Goal: Task Accomplishment & Management: Manage account settings

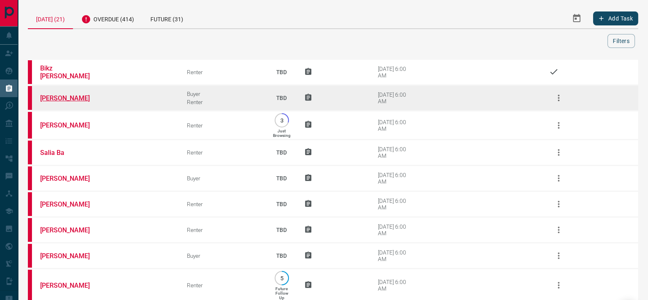
click at [48, 99] on link "[PERSON_NAME]" at bounding box center [71, 98] width 62 height 8
click at [557, 97] on icon "button" at bounding box center [559, 98] width 10 height 10
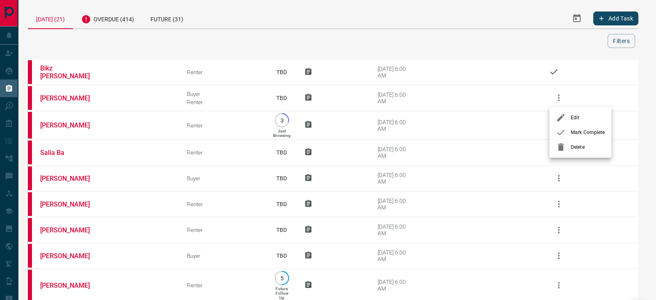
click at [567, 138] on li "Mark Complete" at bounding box center [580, 132] width 62 height 15
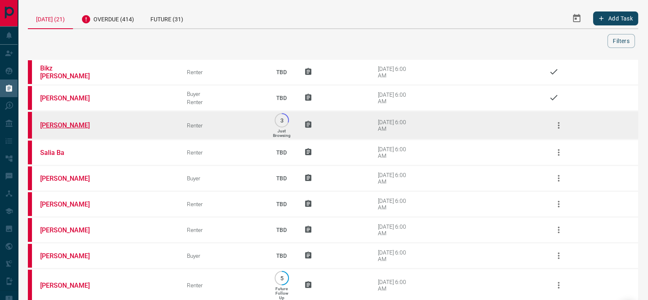
click at [50, 127] on link "[PERSON_NAME]" at bounding box center [71, 125] width 62 height 8
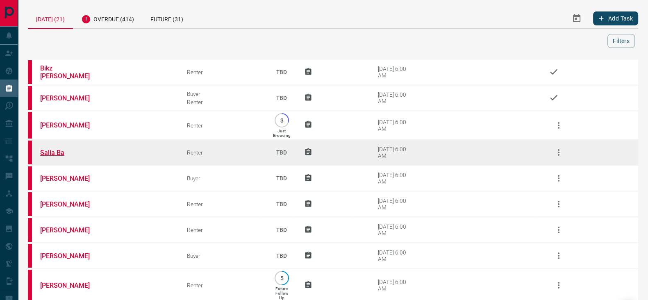
click at [59, 153] on link "Salia Ba" at bounding box center [71, 153] width 62 height 8
click at [558, 155] on icon "button" at bounding box center [559, 153] width 10 height 10
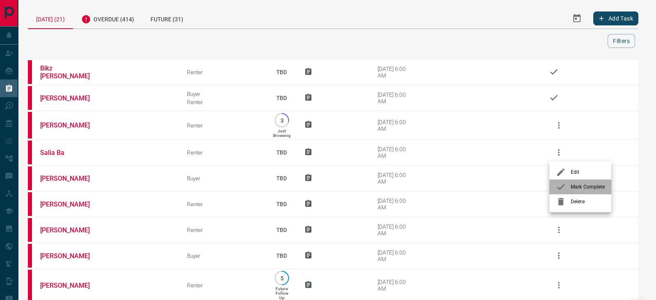
click at [573, 187] on span "Mark Complete" at bounding box center [588, 186] width 34 height 7
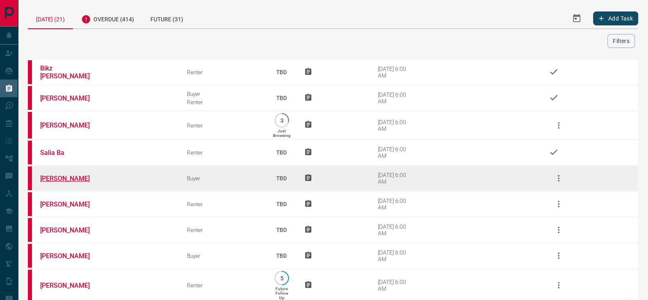
click at [77, 175] on link "[PERSON_NAME]" at bounding box center [71, 179] width 62 height 8
click at [560, 177] on icon "button" at bounding box center [559, 178] width 10 height 10
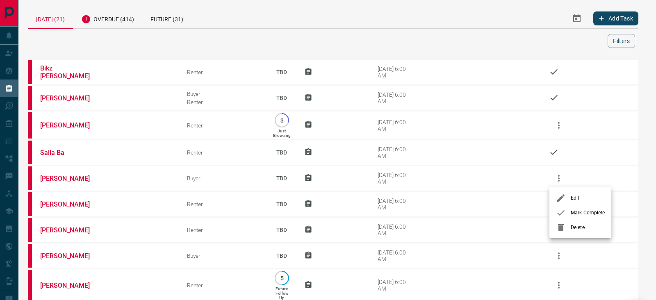
click at [566, 212] on div at bounding box center [563, 213] width 15 height 10
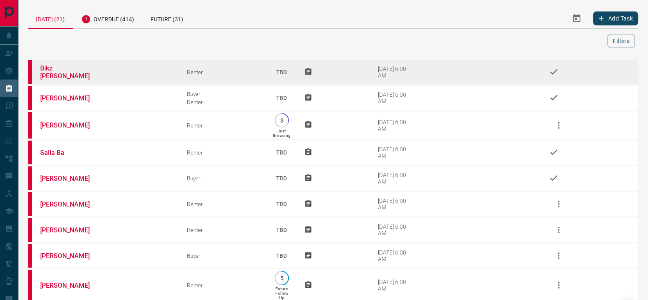
scroll to position [102, 0]
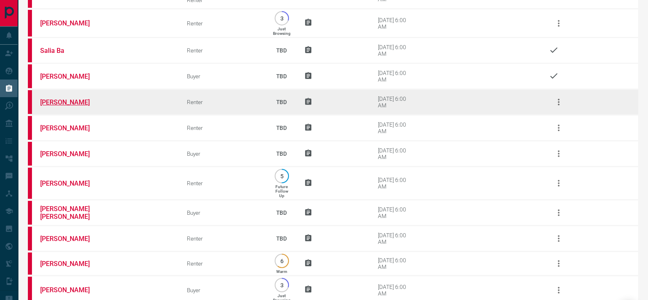
click at [62, 99] on link "[PERSON_NAME]" at bounding box center [71, 102] width 62 height 8
click at [557, 105] on icon "button" at bounding box center [559, 102] width 10 height 10
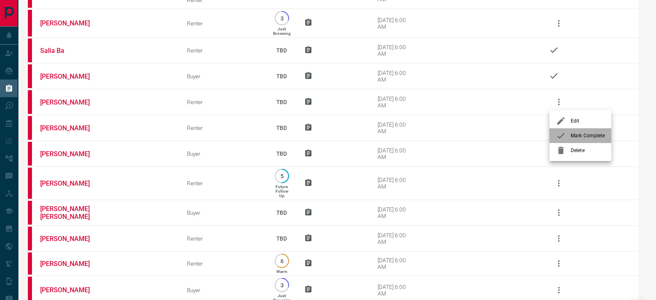
click at [563, 132] on icon at bounding box center [561, 136] width 10 height 10
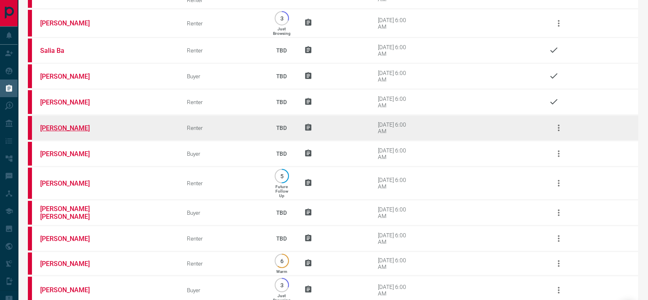
click at [69, 126] on link "[PERSON_NAME]" at bounding box center [71, 128] width 62 height 8
click at [560, 123] on icon "button" at bounding box center [559, 128] width 10 height 10
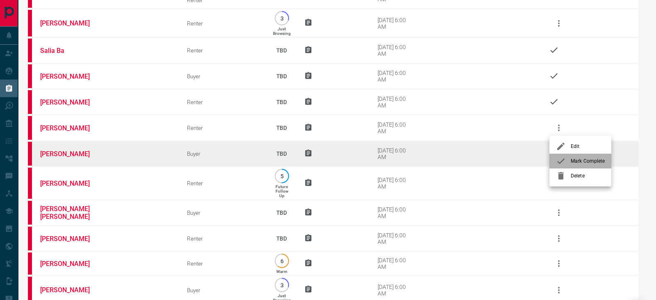
drag, startPoint x: 577, startPoint y: 161, endPoint x: 549, endPoint y: 151, distance: 29.4
click at [575, 160] on span "Mark Complete" at bounding box center [588, 160] width 34 height 7
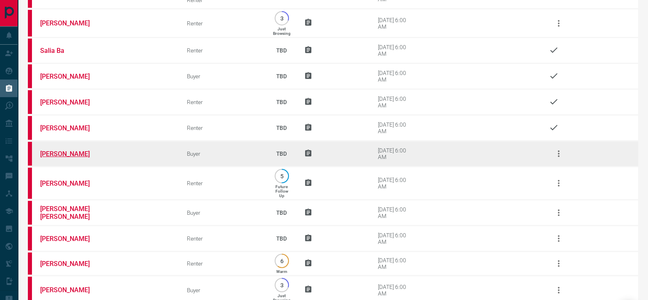
click at [57, 150] on link "[PERSON_NAME]" at bounding box center [71, 154] width 62 height 8
click at [560, 153] on icon "button" at bounding box center [559, 154] width 10 height 10
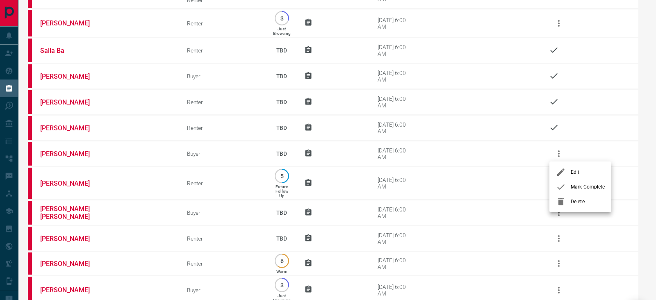
click at [580, 187] on span "Mark Complete" at bounding box center [588, 186] width 34 height 7
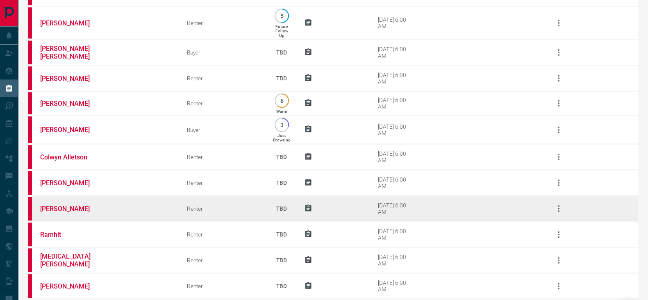
scroll to position [351, 0]
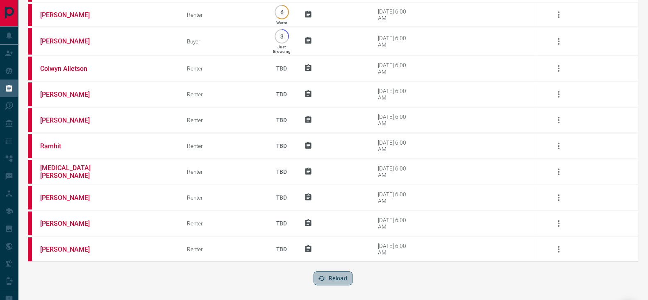
click at [339, 272] on button "Reload" at bounding box center [333, 278] width 39 height 14
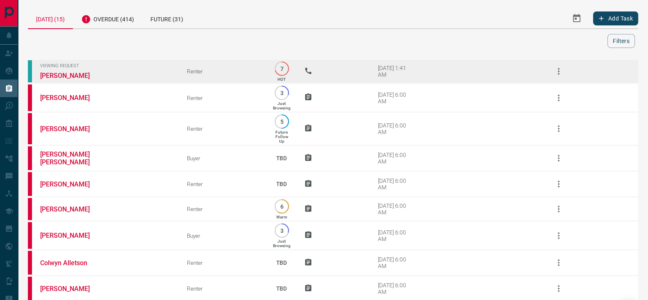
click at [558, 70] on icon "button" at bounding box center [559, 71] width 10 height 10
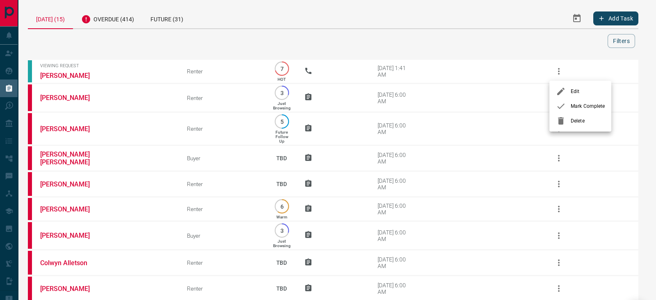
click at [579, 108] on span "Mark Complete" at bounding box center [588, 106] width 34 height 7
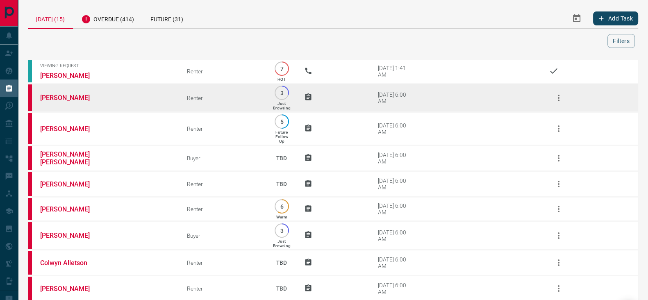
click at [563, 95] on icon "button" at bounding box center [559, 98] width 10 height 10
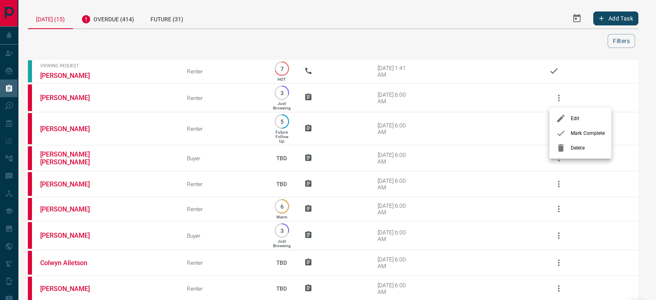
click at [563, 134] on icon at bounding box center [561, 133] width 10 height 10
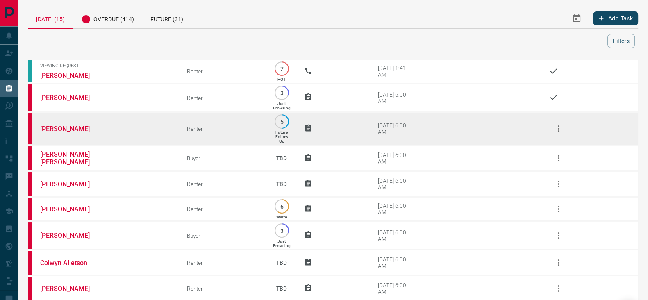
click at [61, 126] on link "[PERSON_NAME]" at bounding box center [71, 129] width 62 height 8
click at [563, 126] on icon "button" at bounding box center [559, 129] width 10 height 10
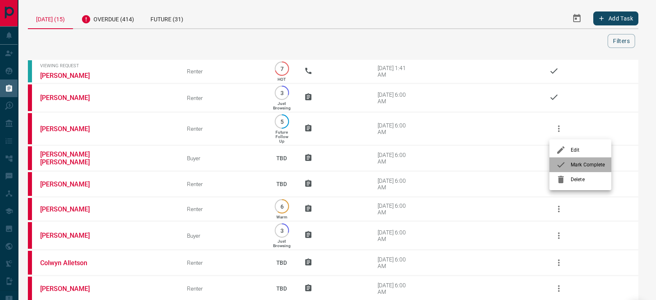
click at [574, 163] on span "Mark Complete" at bounding box center [588, 164] width 34 height 7
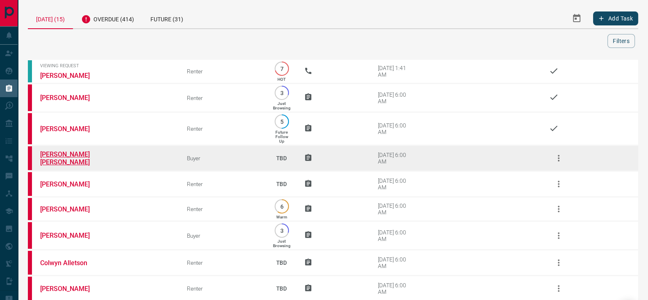
click at [53, 155] on link "[PERSON_NAME] [PERSON_NAME]" at bounding box center [71, 158] width 62 height 16
click at [557, 157] on icon "button" at bounding box center [559, 158] width 10 height 10
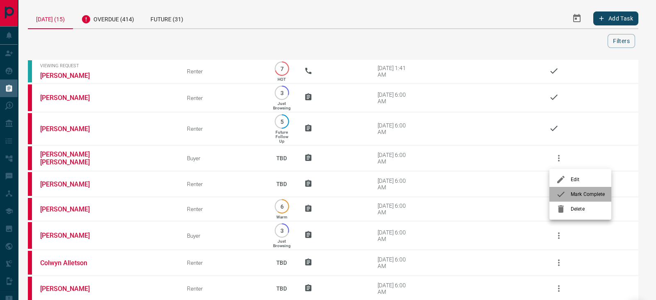
click at [570, 196] on div at bounding box center [563, 194] width 15 height 10
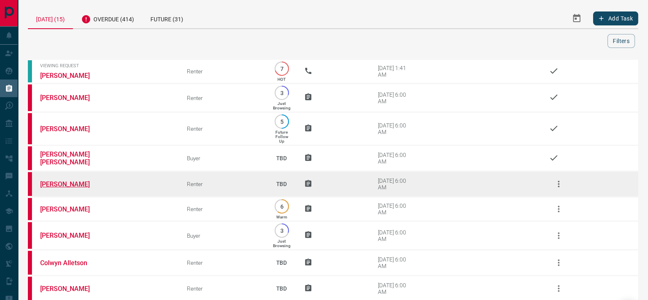
click at [48, 183] on link "[PERSON_NAME]" at bounding box center [71, 184] width 62 height 8
click at [551, 187] on button "button" at bounding box center [559, 184] width 20 height 20
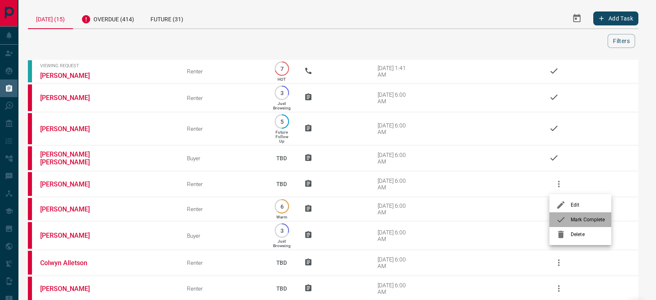
click at [571, 218] on span "Mark Complete" at bounding box center [588, 219] width 34 height 7
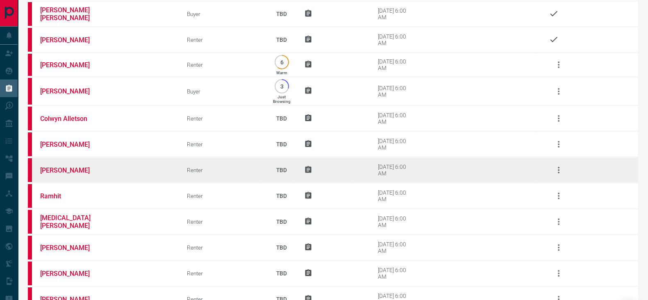
scroll to position [196, 0]
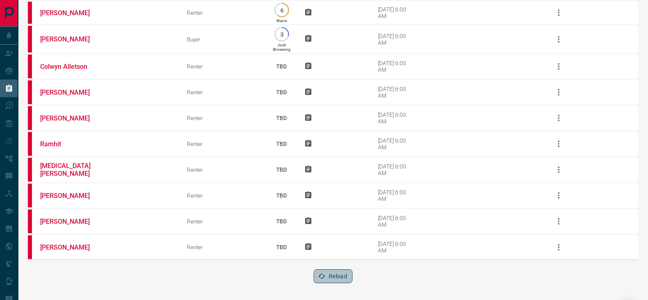
click at [338, 271] on button "Reload" at bounding box center [333, 276] width 39 height 14
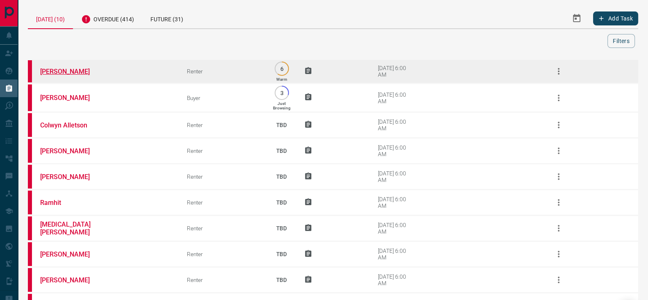
click at [68, 68] on link "[PERSON_NAME]" at bounding box center [71, 72] width 62 height 8
click at [561, 77] on button "button" at bounding box center [559, 72] width 20 height 20
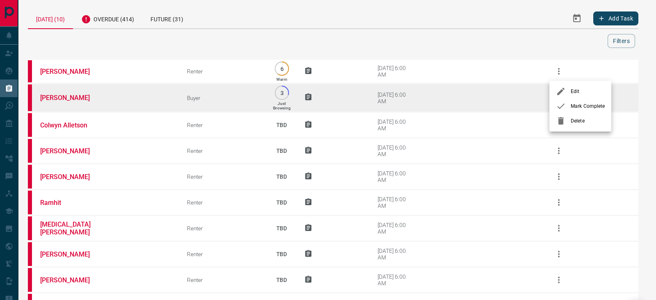
drag, startPoint x: 576, startPoint y: 103, endPoint x: 568, endPoint y: 103, distance: 8.6
click at [577, 103] on span "Mark Complete" at bounding box center [588, 106] width 34 height 7
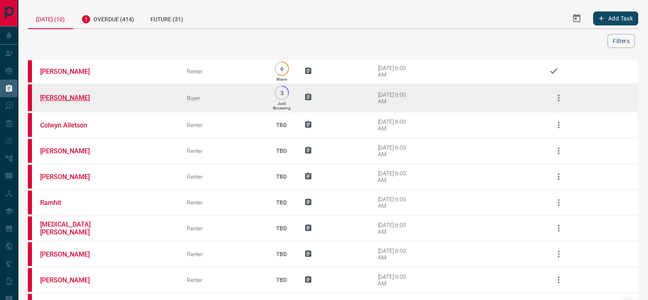
click at [47, 98] on link "[PERSON_NAME]" at bounding box center [71, 98] width 62 height 8
click at [557, 100] on icon "button" at bounding box center [559, 98] width 10 height 10
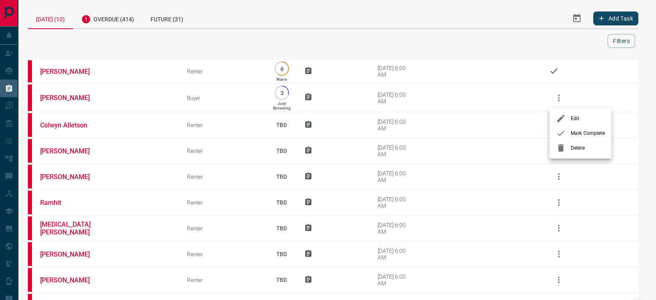
click at [579, 133] on span "Mark Complete" at bounding box center [588, 133] width 34 height 7
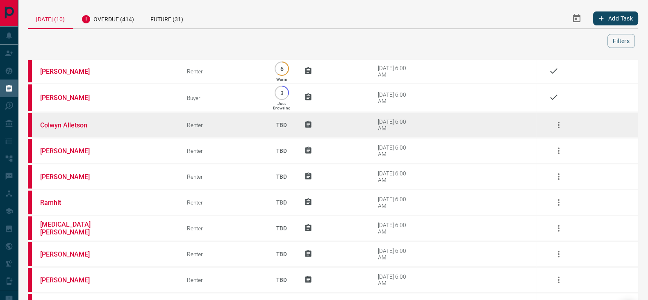
click at [68, 127] on link "Colwyn Alletson" at bounding box center [71, 125] width 62 height 8
click at [556, 125] on icon "button" at bounding box center [559, 125] width 10 height 10
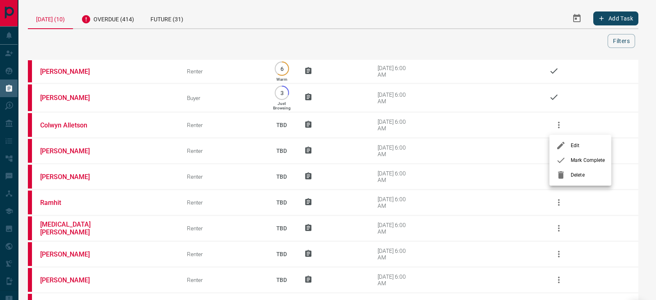
click at [568, 163] on div at bounding box center [563, 160] width 15 height 10
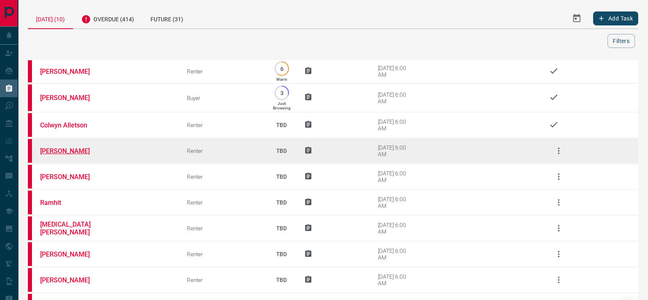
click at [55, 149] on link "[PERSON_NAME]" at bounding box center [71, 151] width 62 height 8
click at [558, 153] on icon "button" at bounding box center [559, 151] width 2 height 7
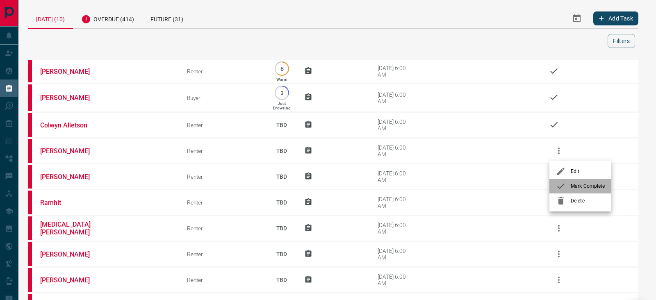
drag, startPoint x: 578, startPoint y: 187, endPoint x: 358, endPoint y: 159, distance: 221.9
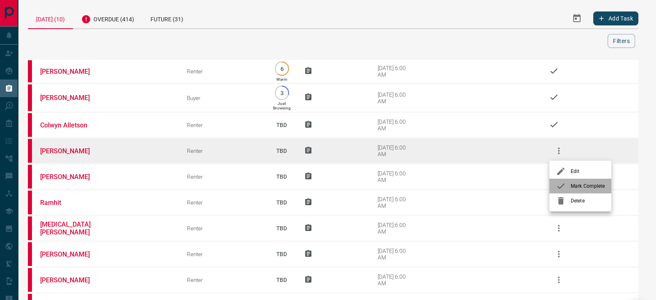
click at [578, 186] on span "Mark Complete" at bounding box center [588, 185] width 34 height 7
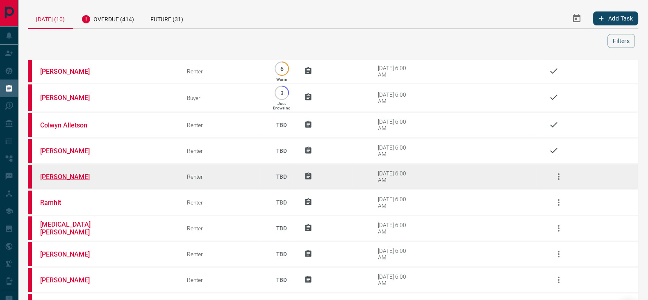
click at [80, 175] on link "[PERSON_NAME]" at bounding box center [71, 177] width 62 height 8
click at [558, 176] on icon "button" at bounding box center [559, 177] width 10 height 10
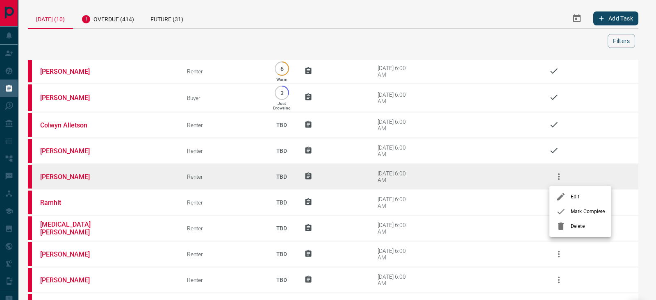
drag, startPoint x: 578, startPoint y: 212, endPoint x: 439, endPoint y: 176, distance: 144.0
click at [577, 212] on span "Mark Complete" at bounding box center [588, 211] width 34 height 7
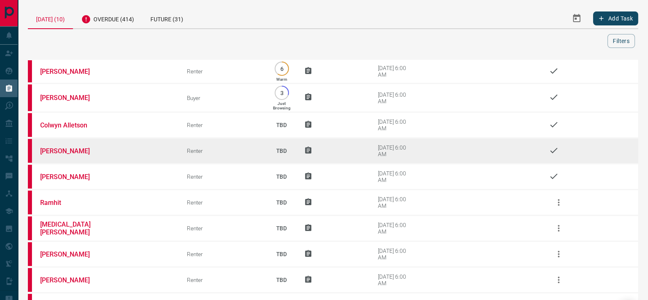
scroll to position [58, 0]
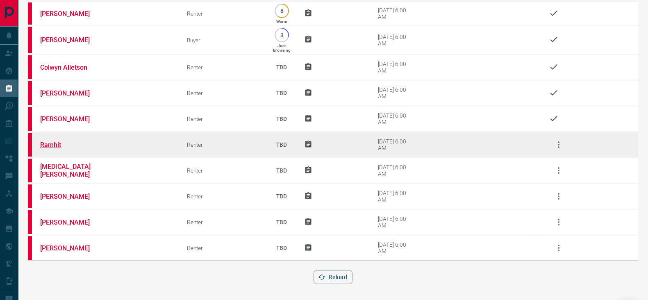
click at [55, 143] on link "Ramhit" at bounding box center [71, 145] width 62 height 8
click at [562, 140] on icon "button" at bounding box center [559, 145] width 10 height 10
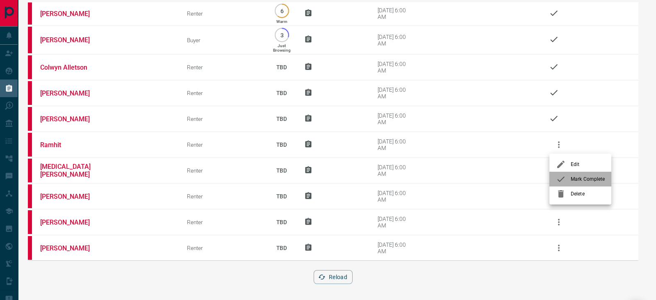
click at [579, 179] on span "Mark Complete" at bounding box center [588, 178] width 34 height 7
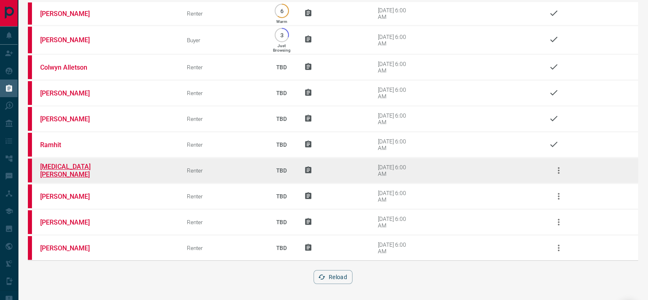
click at [62, 167] on link "[MEDICAL_DATA][PERSON_NAME]" at bounding box center [71, 171] width 62 height 16
click at [563, 166] on icon "button" at bounding box center [559, 171] width 10 height 10
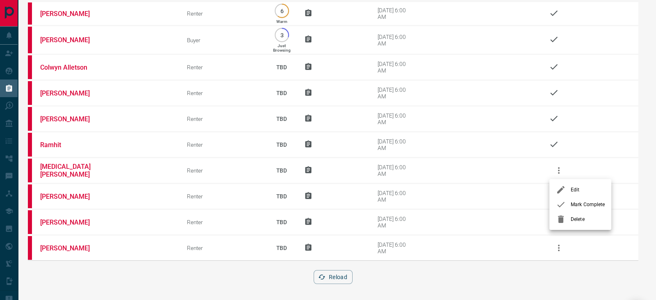
click at [581, 201] on span "Mark Complete" at bounding box center [588, 204] width 34 height 7
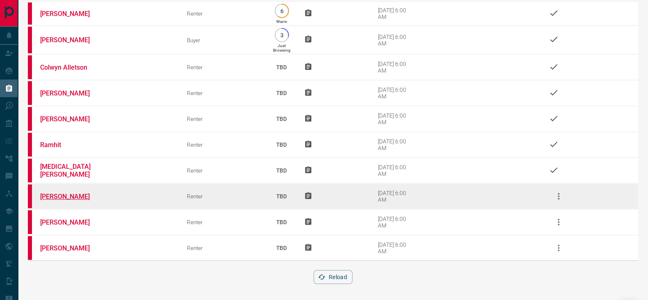
click at [62, 198] on link "[PERSON_NAME]" at bounding box center [71, 197] width 62 height 8
click at [563, 198] on icon "button" at bounding box center [559, 196] width 10 height 10
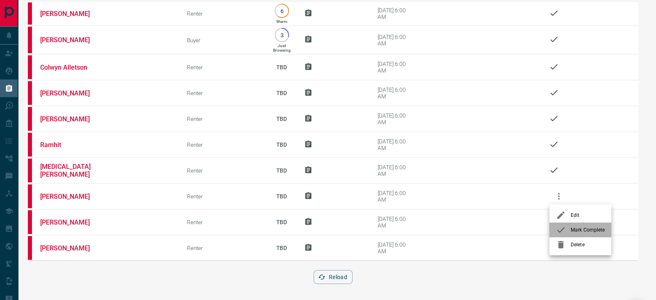
click at [579, 227] on span "Mark Complete" at bounding box center [588, 229] width 34 height 7
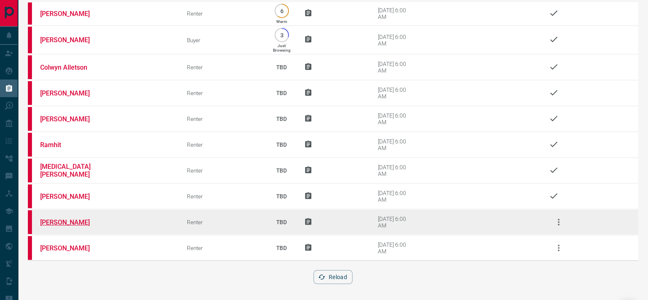
click at [60, 220] on link "[PERSON_NAME]" at bounding box center [71, 223] width 62 height 8
click at [562, 222] on icon "button" at bounding box center [559, 222] width 10 height 10
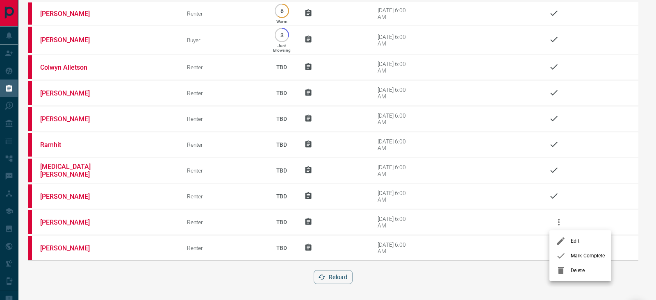
click at [576, 252] on span "Mark Complete" at bounding box center [588, 255] width 34 height 7
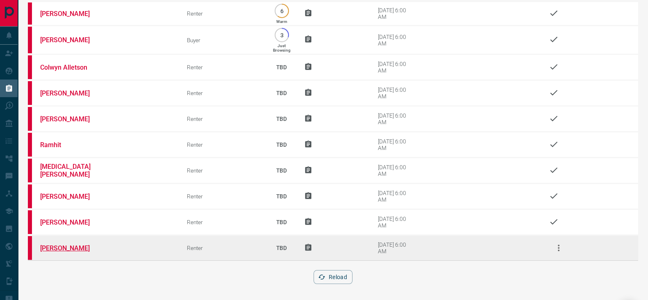
click at [45, 245] on link "[PERSON_NAME]" at bounding box center [71, 248] width 62 height 8
click at [557, 243] on icon "button" at bounding box center [559, 248] width 10 height 10
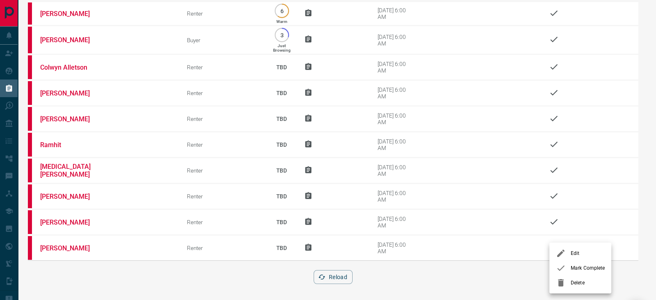
click at [568, 266] on div at bounding box center [563, 268] width 15 height 10
